Goal: Check status: Check status

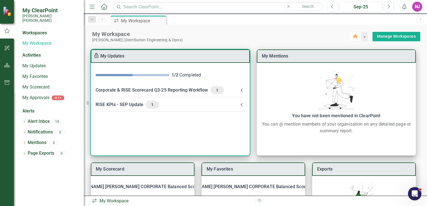
click at [134, 104] on div "RISE KPIs - SEP Update 1" at bounding box center [167, 105] width 143 height 8
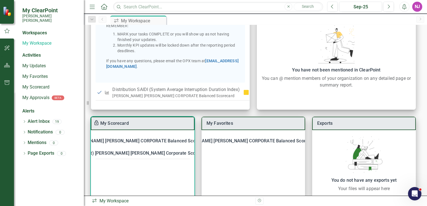
scroll to position [56, 0]
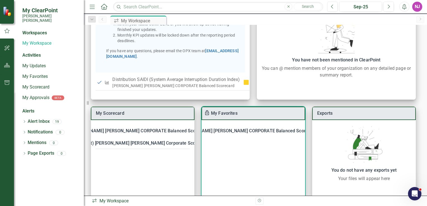
click at [240, 130] on div "[PERSON_NAME] [PERSON_NAME] CORPORATE Balanced Scorecard" at bounding box center [247, 131] width 139 height 8
click at [238, 129] on div "[PERSON_NAME] [PERSON_NAME] CORPORATE Balanced Scorecard" at bounding box center [247, 131] width 139 height 8
click at [230, 145] on link "Distribution SAIDI (System Average Interruption Duration Index)" at bounding box center [284, 145] width 131 height 5
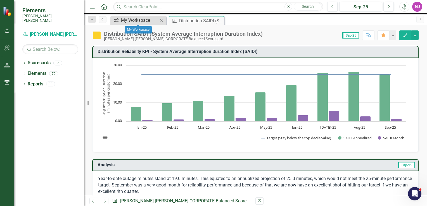
click at [130, 22] on div "My Workspace" at bounding box center [139, 20] width 37 height 7
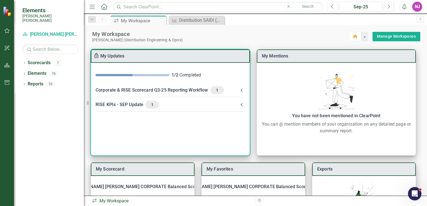
click at [132, 103] on div "RISE KPIs - SEP Update 1" at bounding box center [167, 105] width 143 height 8
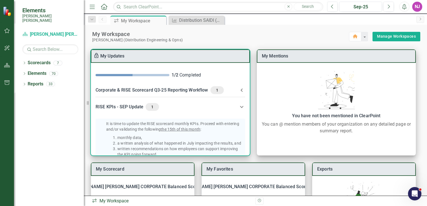
click at [163, 90] on div "Corporate & RISE Scorecard Q3-25 Reporting Workflow 1" at bounding box center [167, 90] width 143 height 8
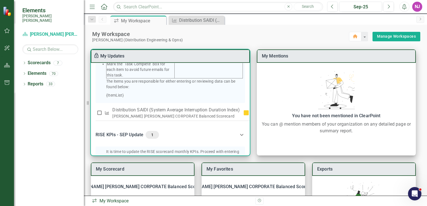
scroll to position [168, 0]
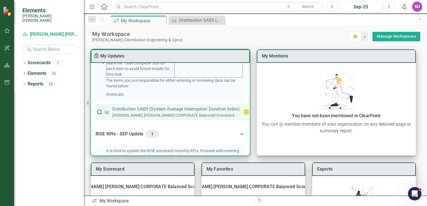
click at [136, 113] on p "Distribution SAIDI (System Average Interruption Duration Index)" at bounding box center [175, 109] width 127 height 7
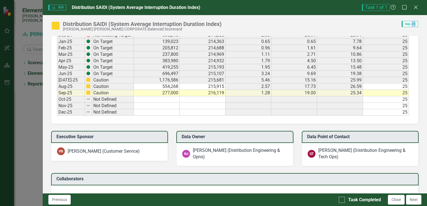
scroll to position [447, 0]
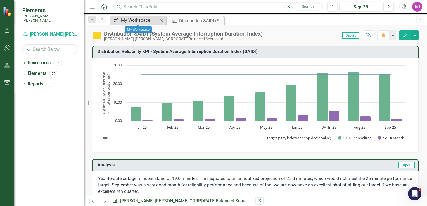
click at [144, 20] on div "My Workspace" at bounding box center [139, 20] width 37 height 7
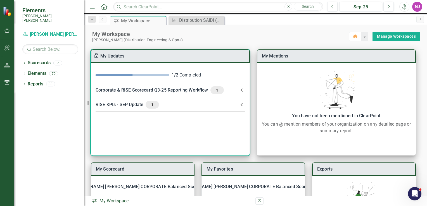
click at [188, 90] on div "Corporate & RISE Scorecard Q3-25 Reporting Workflow 1" at bounding box center [167, 90] width 143 height 8
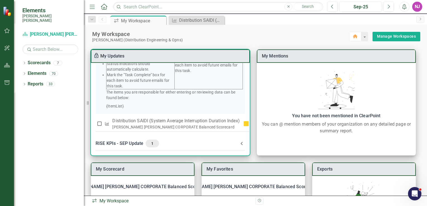
scroll to position [28, 0]
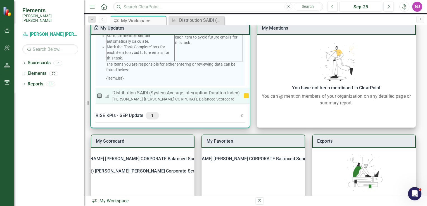
click at [100, 94] on input "checkbox" at bounding box center [100, 96] width 6 height 6
checkbox input "true"
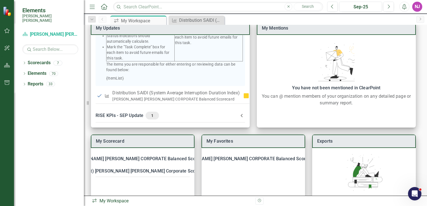
click at [257, 19] on div "icon.workspace My Workspace Pin Close KPI Distribution SAIDI (System Average In…" at bounding box center [261, 20] width 304 height 9
click at [103, 19] on icon "Previous" at bounding box center [102, 19] width 4 height 3
click at [90, 20] on icon "Dropdown" at bounding box center [91, 20] width 5 height 4
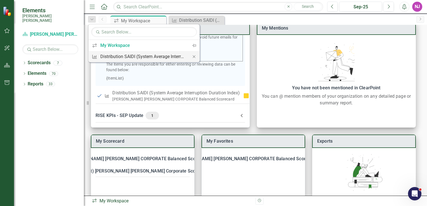
click at [112, 58] on div "Distribution SAIDI (System Average Interruption Duration Index)" at bounding box center [142, 56] width 85 height 7
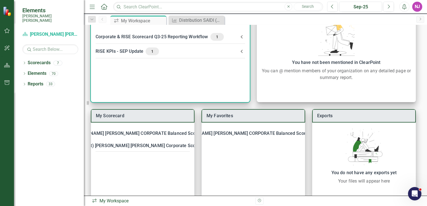
scroll to position [56, 0]
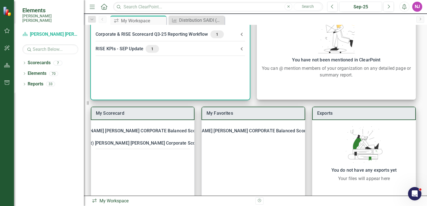
click at [124, 47] on div "RISE KPIs - SEP Update 1" at bounding box center [167, 49] width 143 height 8
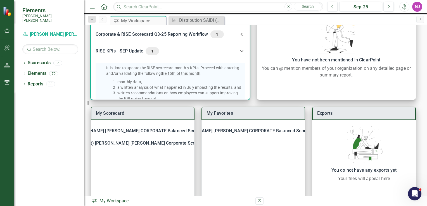
scroll to position [0, 0]
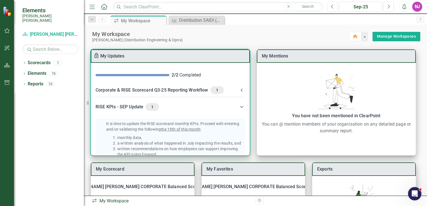
click at [114, 89] on div "Corporate & RISE Scorecard Q3-25 Reporting Workflow 1" at bounding box center [167, 90] width 143 height 8
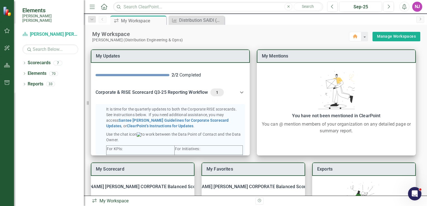
click at [416, 5] on div "NJ" at bounding box center [417, 7] width 10 height 10
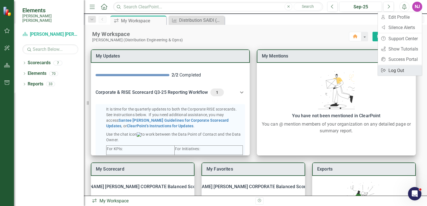
click at [392, 70] on link "Logout Log Out" at bounding box center [400, 70] width 44 height 10
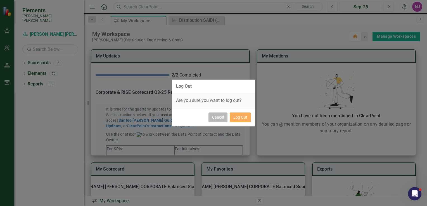
click at [222, 118] on button "Cancel" at bounding box center [217, 118] width 19 height 10
